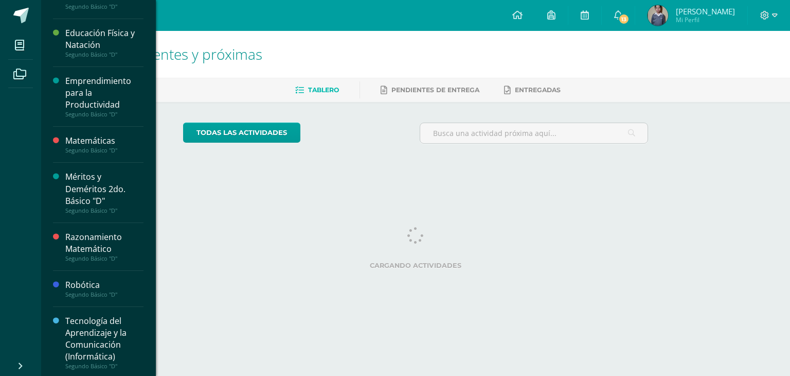
scroll to position [521, 0]
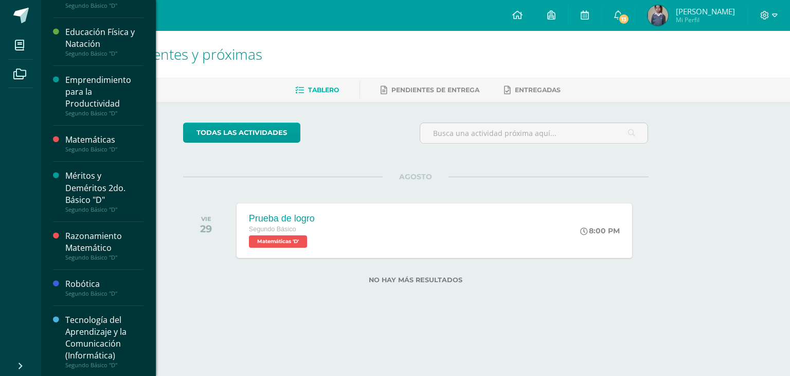
click at [93, 340] on div "Tecnología del Aprendizaje y la Comunicación (Informática)" at bounding box center [104, 337] width 78 height 47
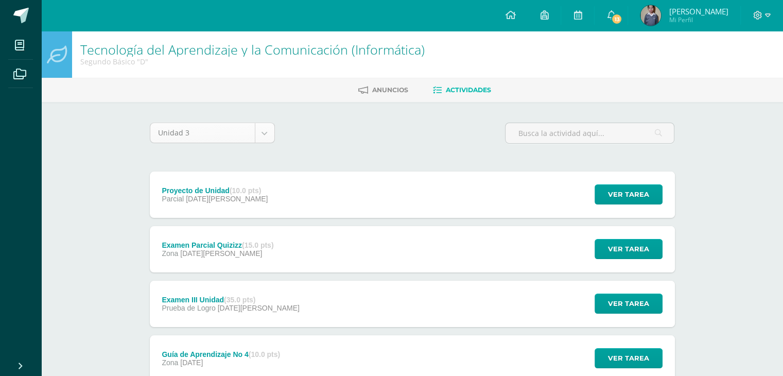
click at [242, 138] on body "Mis cursos Archivos Cerrar panel Artes Industriales Segundo Básico "D" Ciencias…" at bounding box center [391, 306] width 783 height 613
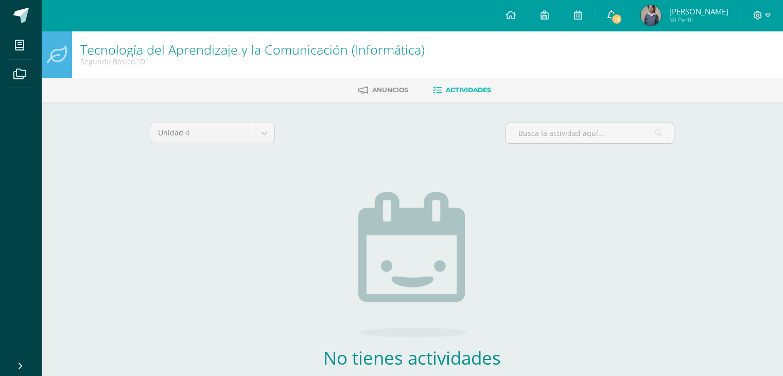
drag, startPoint x: 619, startPoint y: 30, endPoint x: 638, endPoint y: 23, distance: 19.9
click at [622, 29] on body "Mis cursos Archivos Cerrar panel Artes Industriales Segundo Básico "D" Ciencias…" at bounding box center [391, 221] width 783 height 442
click at [622, 23] on span "13" at bounding box center [616, 18] width 11 height 11
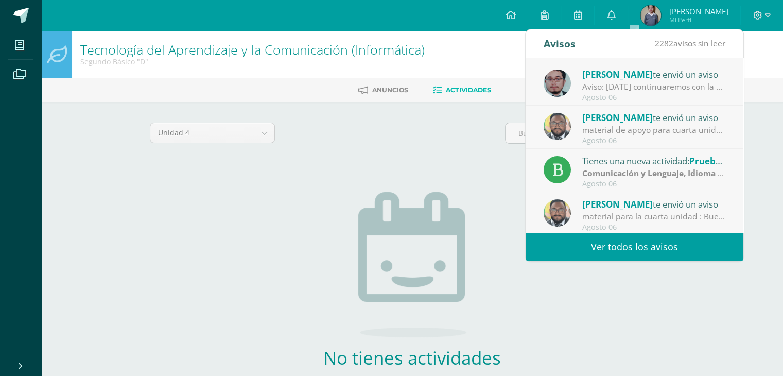
scroll to position [171, 0]
